Goal: Communication & Community: Answer question/provide support

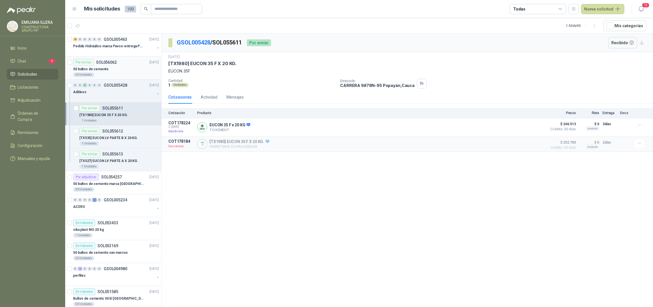
click at [105, 72] on p "50 bultos de cemento" at bounding box center [90, 69] width 35 height 5
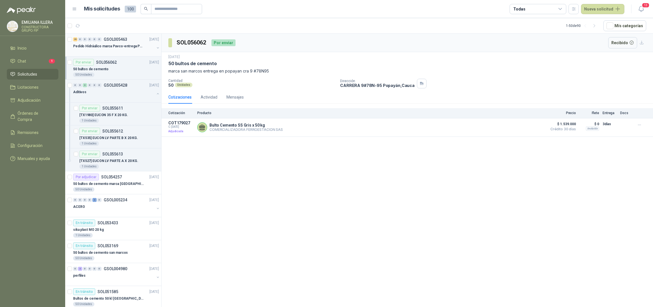
click at [101, 47] on p "Pedido Hidráulico marca Pavco-entrega Popayán" at bounding box center [108, 46] width 71 height 5
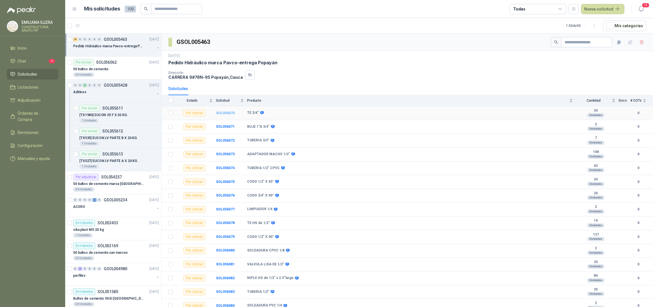
click at [227, 112] on b "SOL056070" at bounding box center [225, 113] width 19 height 4
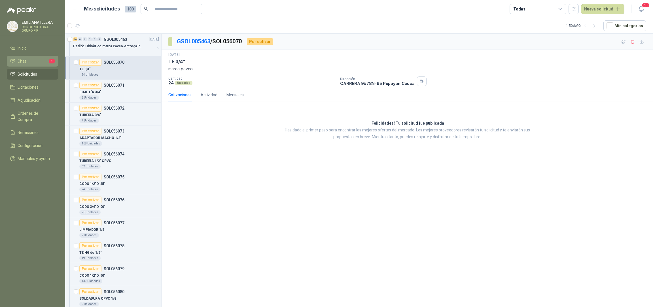
click at [35, 63] on li "Chat 1" at bounding box center [32, 61] width 45 height 6
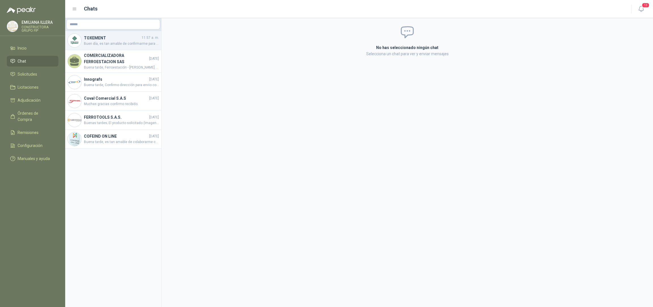
click at [111, 46] on span "Buen día, es tan amable de confirmarme para que día se encuentra programada la …" at bounding box center [121, 43] width 75 height 5
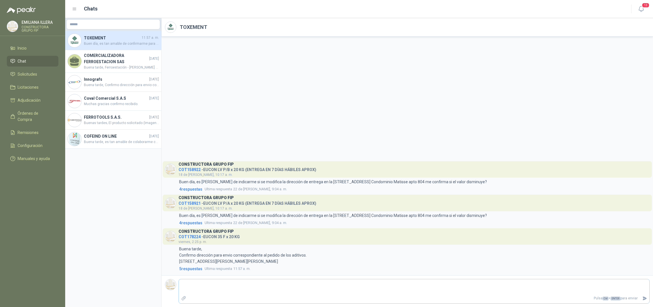
click at [235, 292] on textarea at bounding box center [414, 286] width 470 height 13
click at [237, 290] on textarea at bounding box center [414, 286] width 470 height 13
